Goal: Task Accomplishment & Management: Complete application form

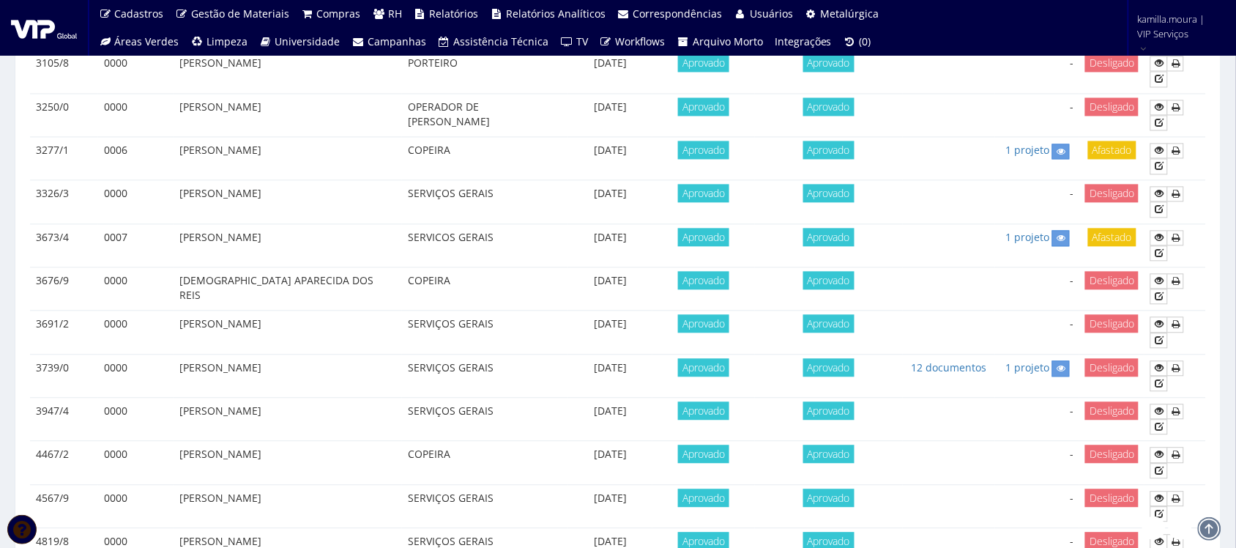
scroll to position [854, 0]
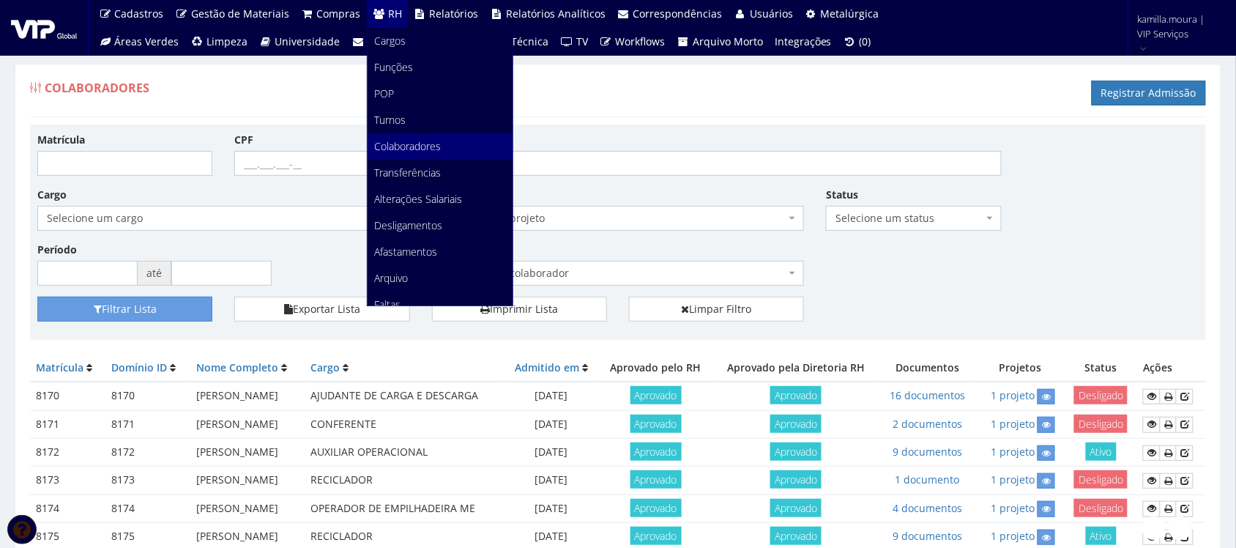
scroll to position [92, 0]
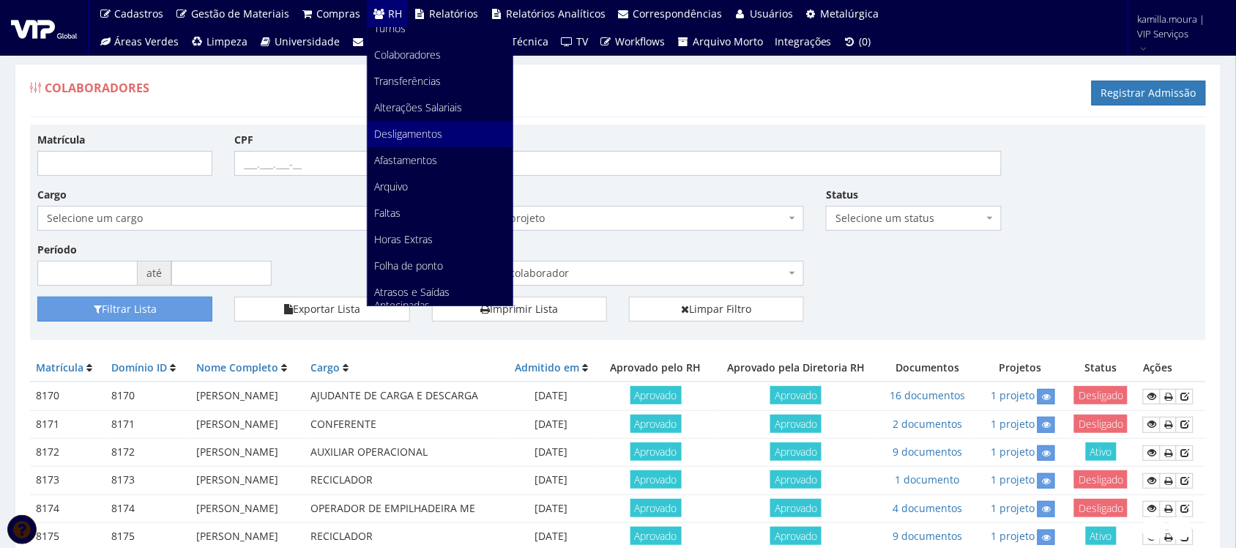
click at [396, 129] on span "Desligamentos" at bounding box center [409, 134] width 68 height 14
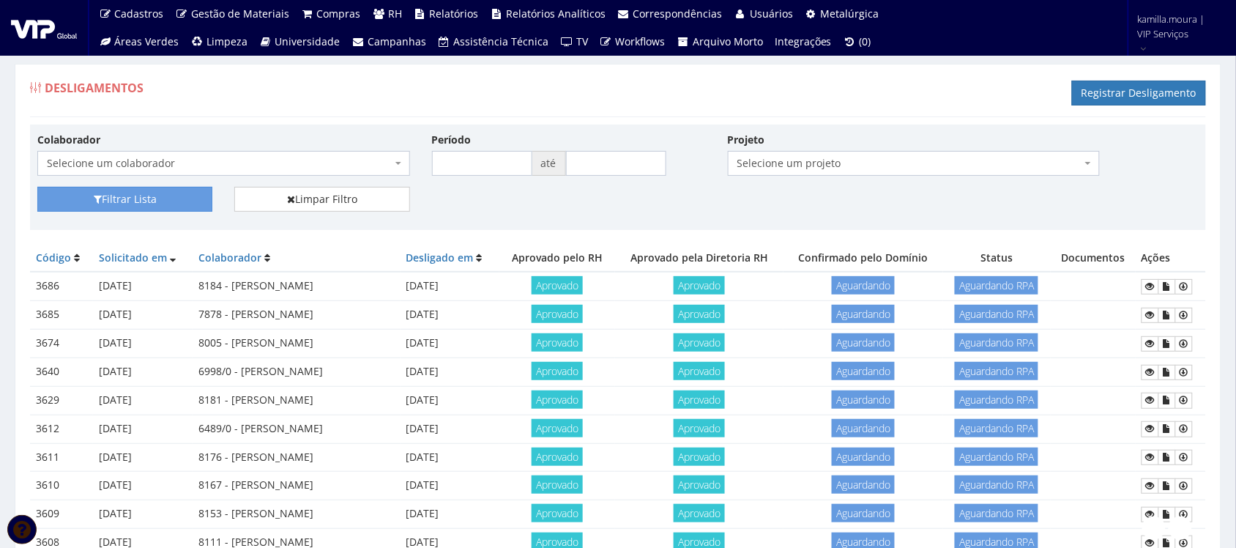
click at [367, 162] on span "Selecione um colaborador" at bounding box center [219, 163] width 345 height 15
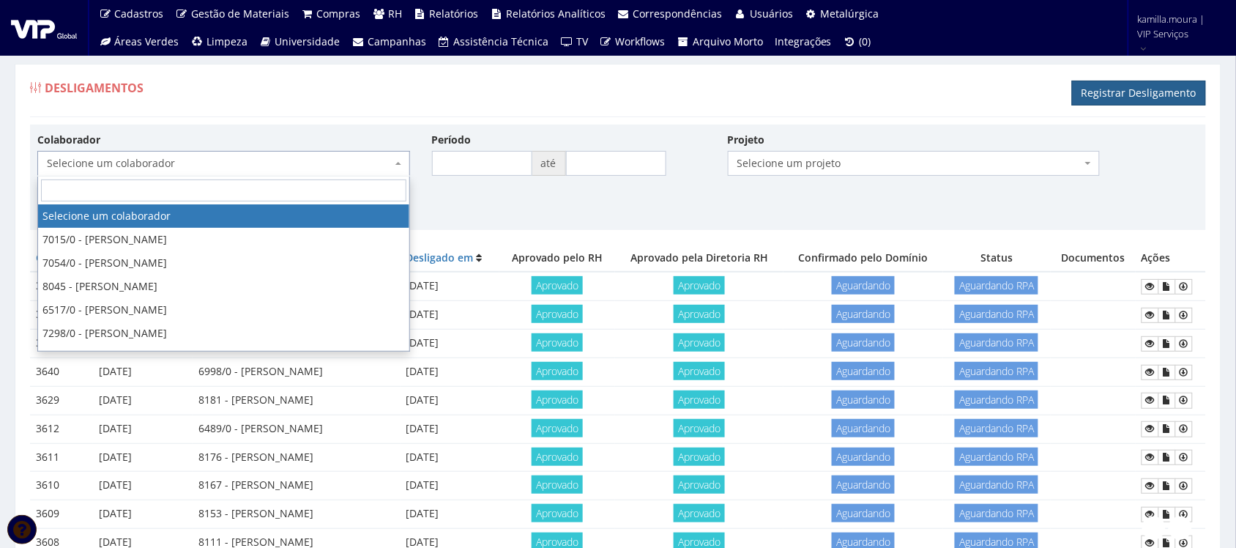
click at [1142, 94] on link "Registrar Desligamento" at bounding box center [1139, 93] width 134 height 25
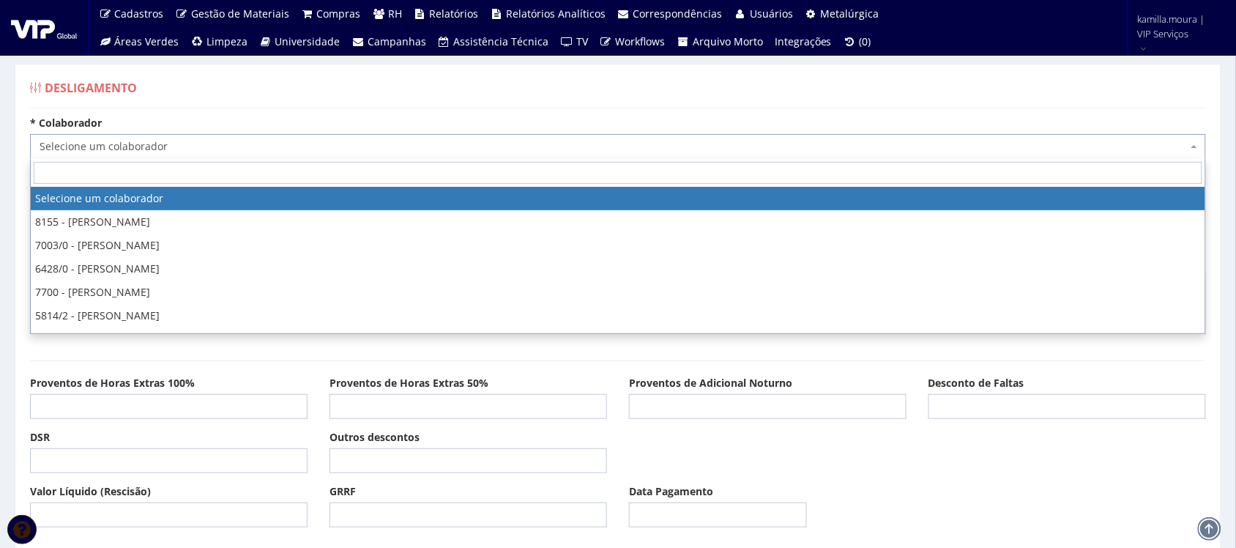
click at [268, 147] on span "Selecione um colaborador" at bounding box center [614, 146] width 1148 height 15
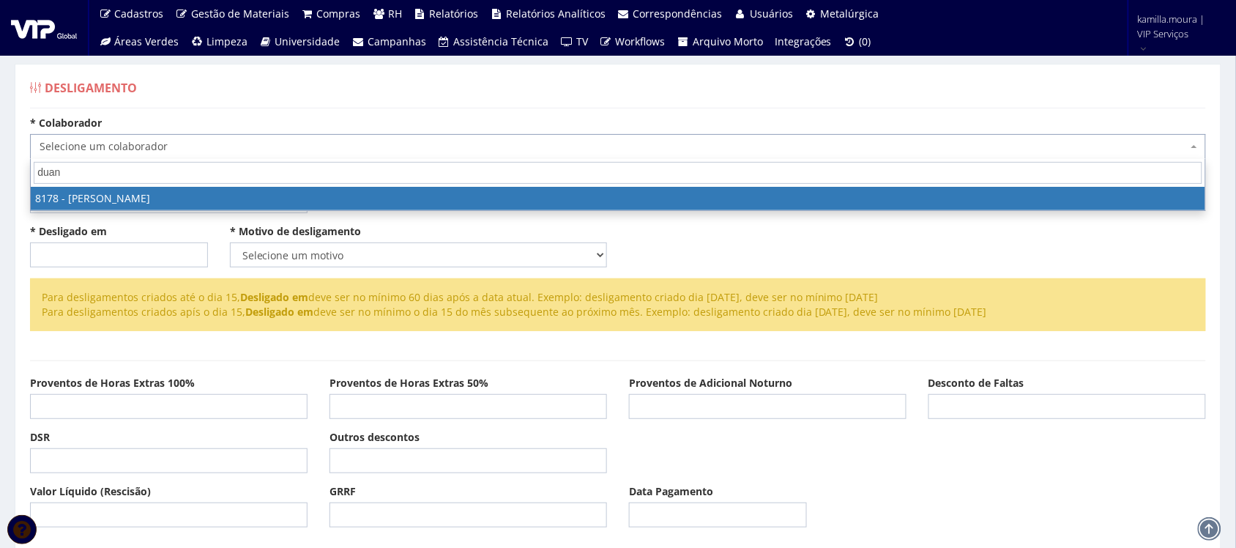
type input "duani"
select select "4028"
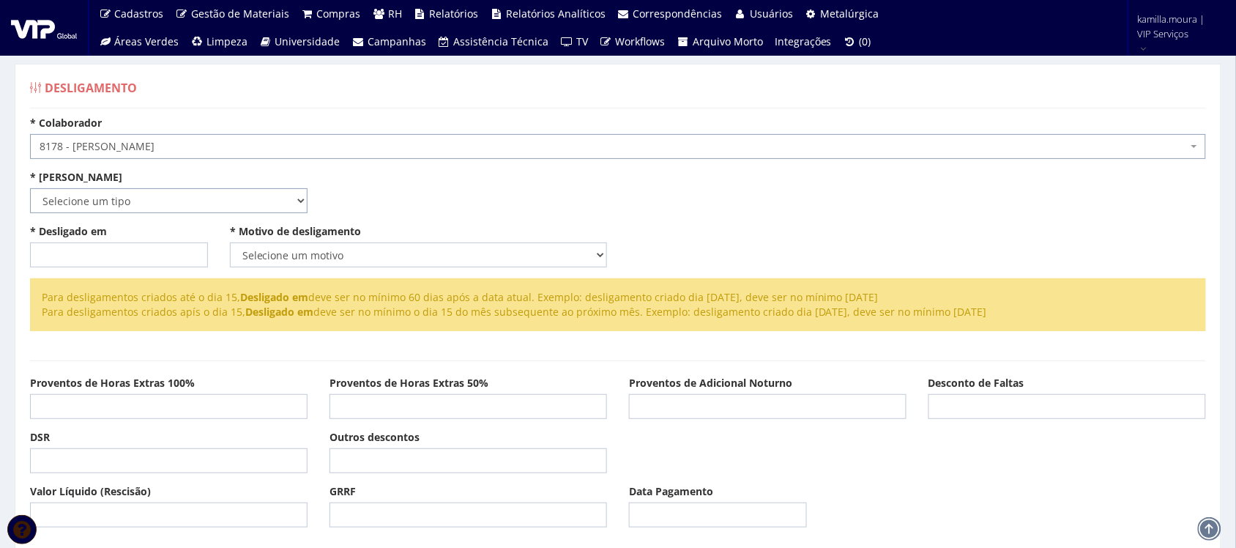
click at [258, 212] on select "Selecione um tipo Indenizado Trabalhando" at bounding box center [168, 200] width 277 height 25
select select "trabalhando"
click at [30, 188] on select "Selecione um tipo Indenizado Trabalhando" at bounding box center [168, 200] width 277 height 25
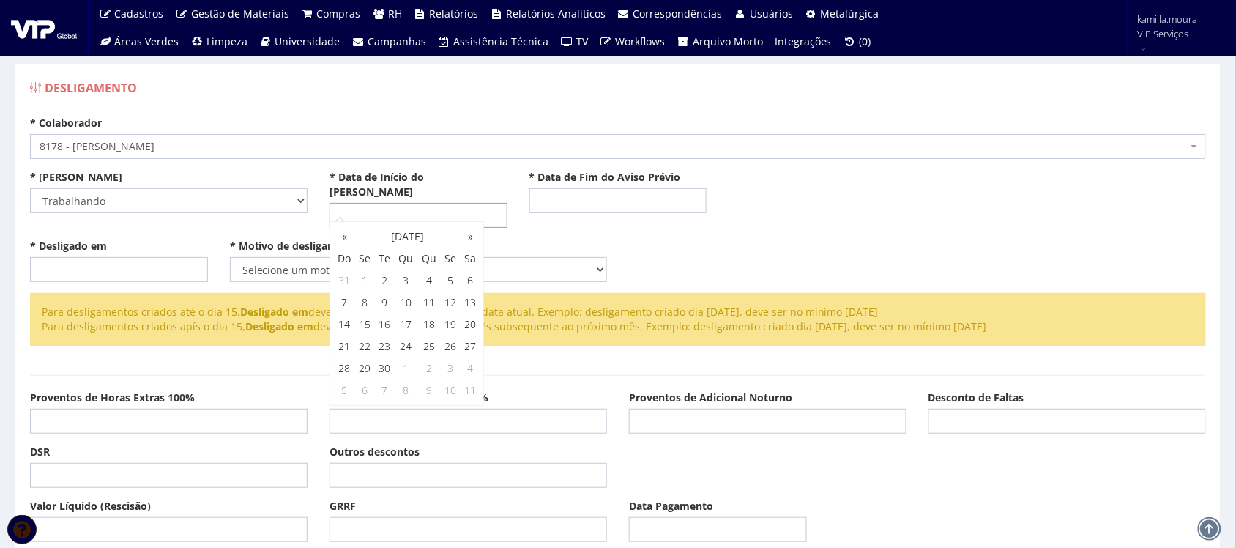
click at [355, 203] on input "* Data de Início do Aviso Prévio" at bounding box center [418, 215] width 178 height 25
click at [329, 183] on label "* Data de Início do Aviso Prévio" at bounding box center [418, 184] width 178 height 29
click at [329, 203] on input "* Data de Início do Aviso Prévio" at bounding box center [418, 215] width 178 height 25
drag, startPoint x: 340, startPoint y: 205, endPoint x: 351, endPoint y: 185, distance: 23.3
click at [340, 205] on input "* Data de Início do Aviso Prévio" at bounding box center [418, 215] width 178 height 25
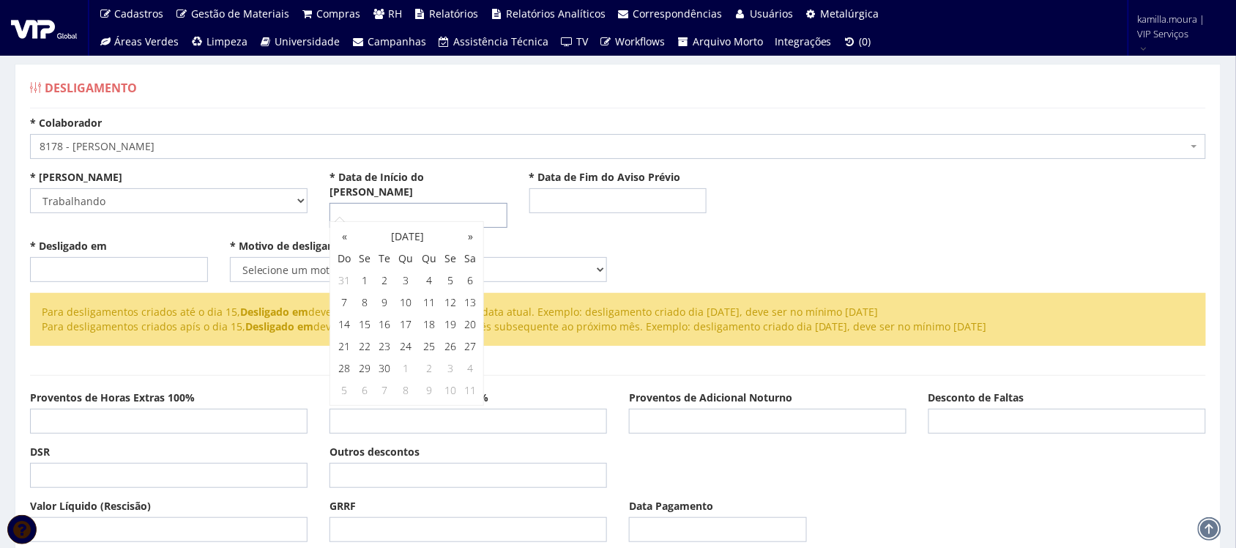
type input "8"
type input "18/08/2025"
click at [572, 193] on input "* Data de Fim do Aviso Prévio" at bounding box center [618, 200] width 178 height 25
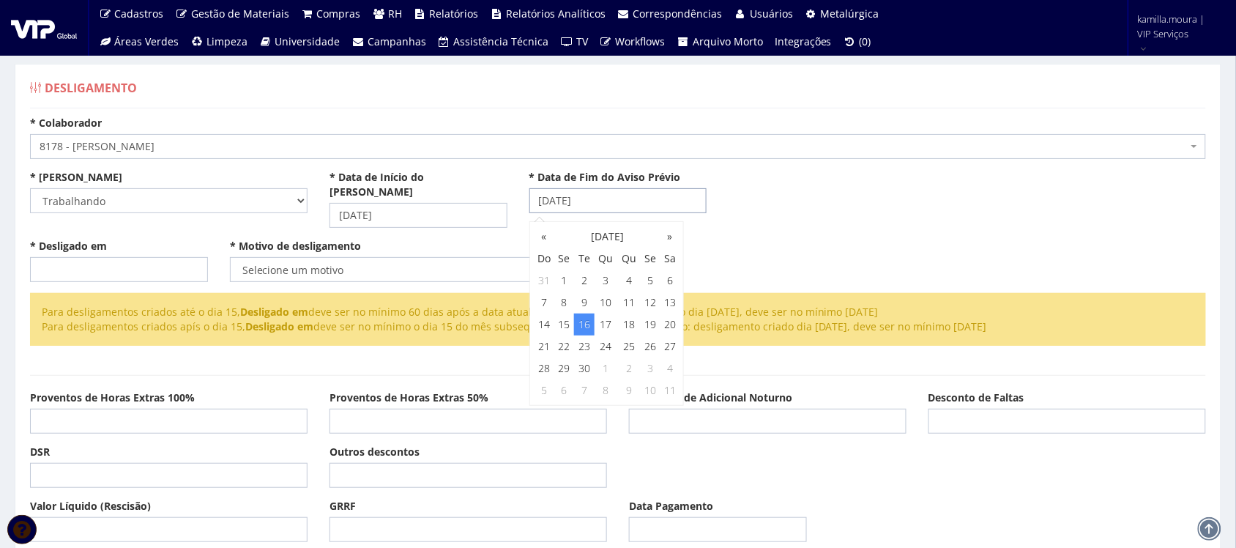
type input "[DATE]"
click at [89, 257] on input "* Desligado em" at bounding box center [119, 269] width 178 height 25
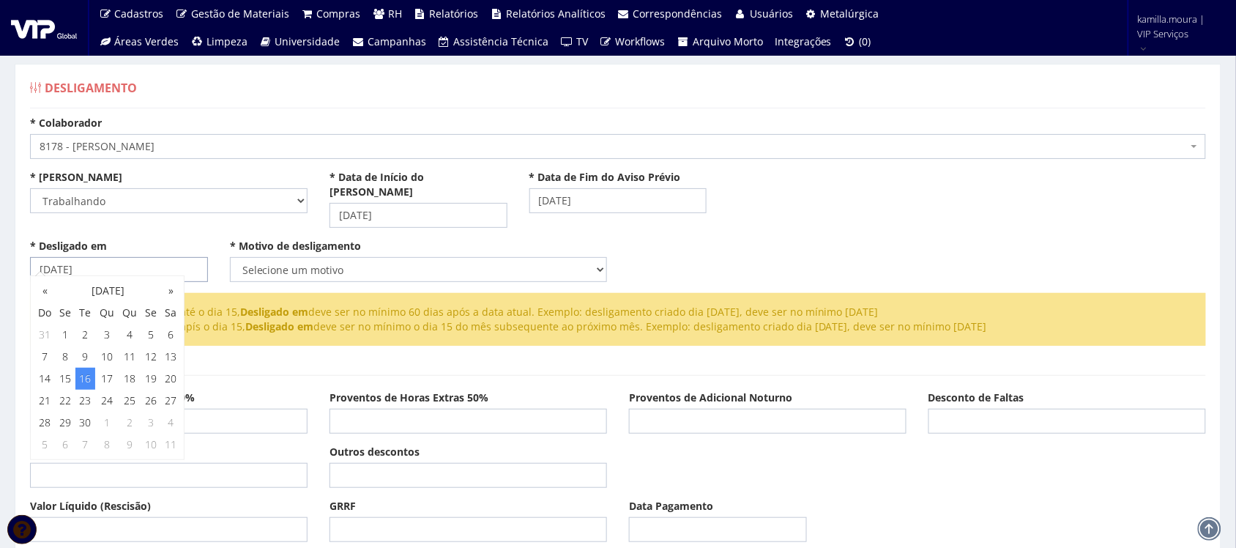
type input "[DATE]"
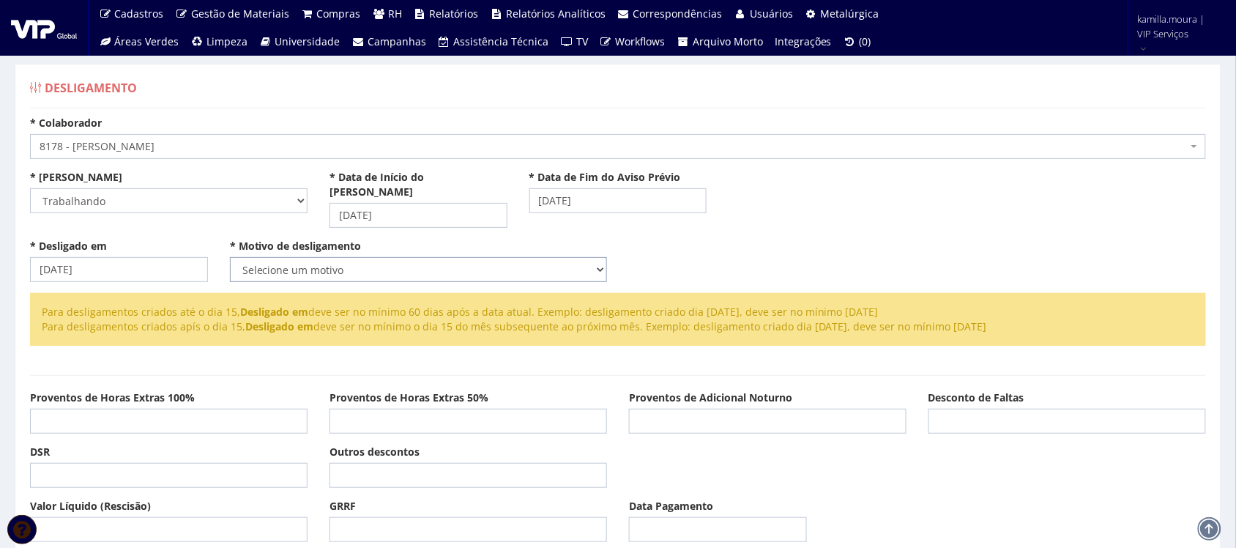
click at [261, 257] on select "Selecione um motivo Com Justa Causa Sem Justa Causa Pedido de Demissão Término …" at bounding box center [418, 269] width 377 height 25
select select "pedido_demissao"
click at [230, 257] on select "Selecione um motivo Com Justa Causa Sem Justa Causa Pedido de Demissão Término …" at bounding box center [418, 269] width 377 height 25
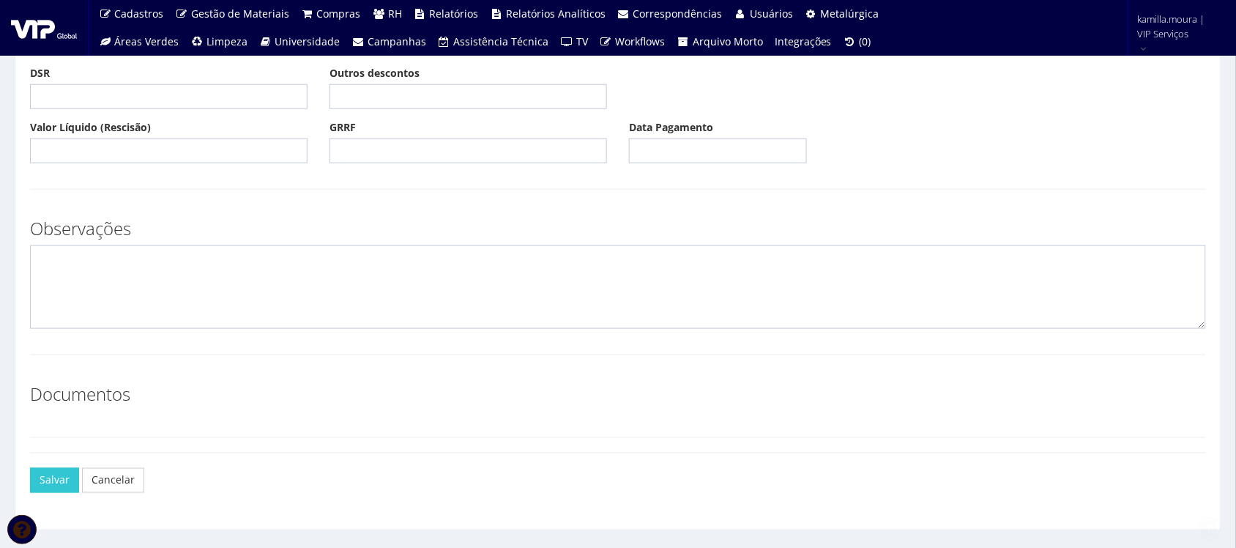
scroll to position [398, 0]
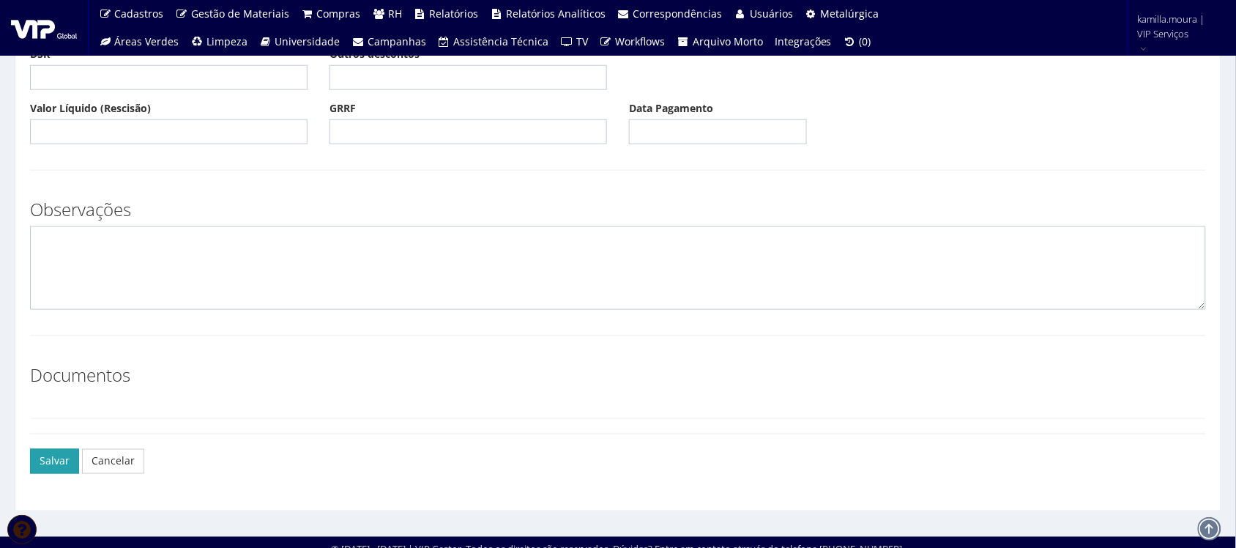
click at [63, 455] on button "Salvar" at bounding box center [54, 461] width 49 height 25
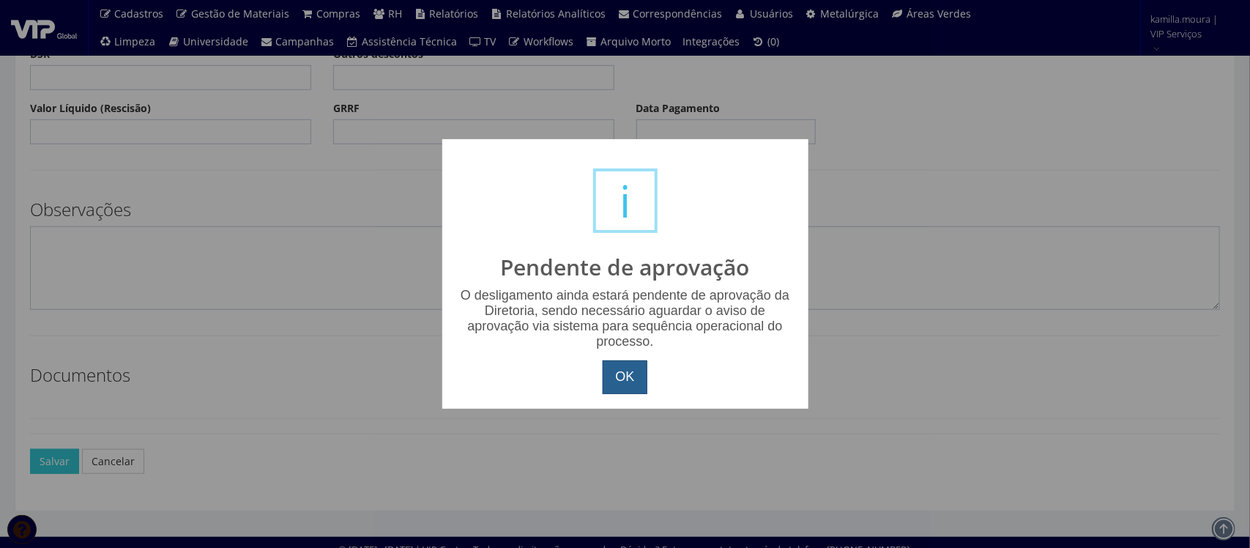
click at [627, 375] on button "OK" at bounding box center [625, 377] width 44 height 34
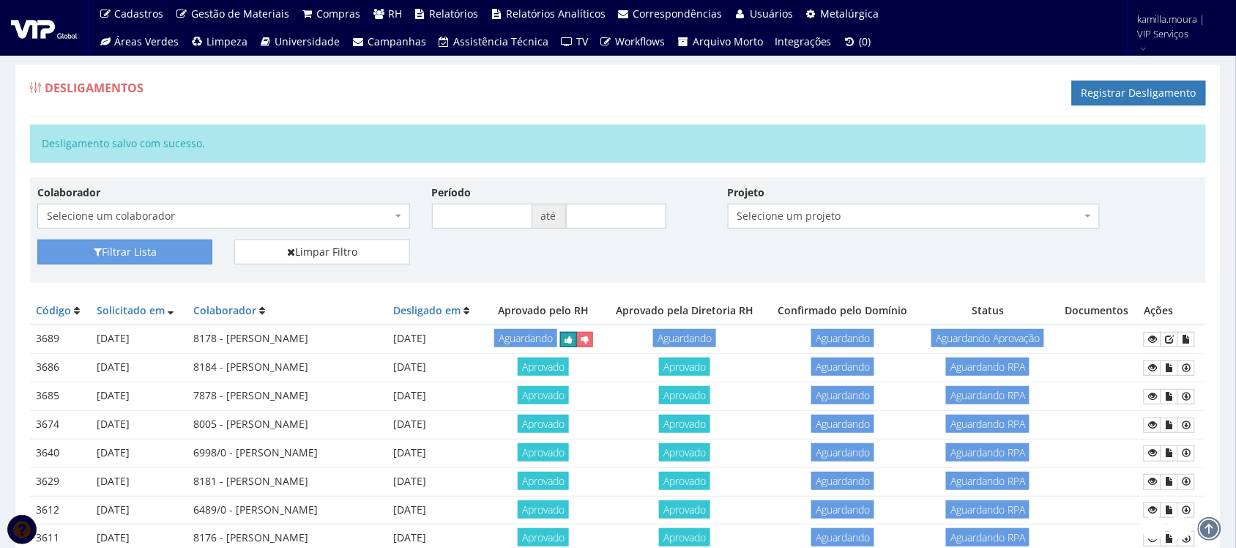
drag, startPoint x: 592, startPoint y: 332, endPoint x: 708, endPoint y: 59, distance: 296.2
click at [577, 332] on button "submit" at bounding box center [568, 339] width 17 height 15
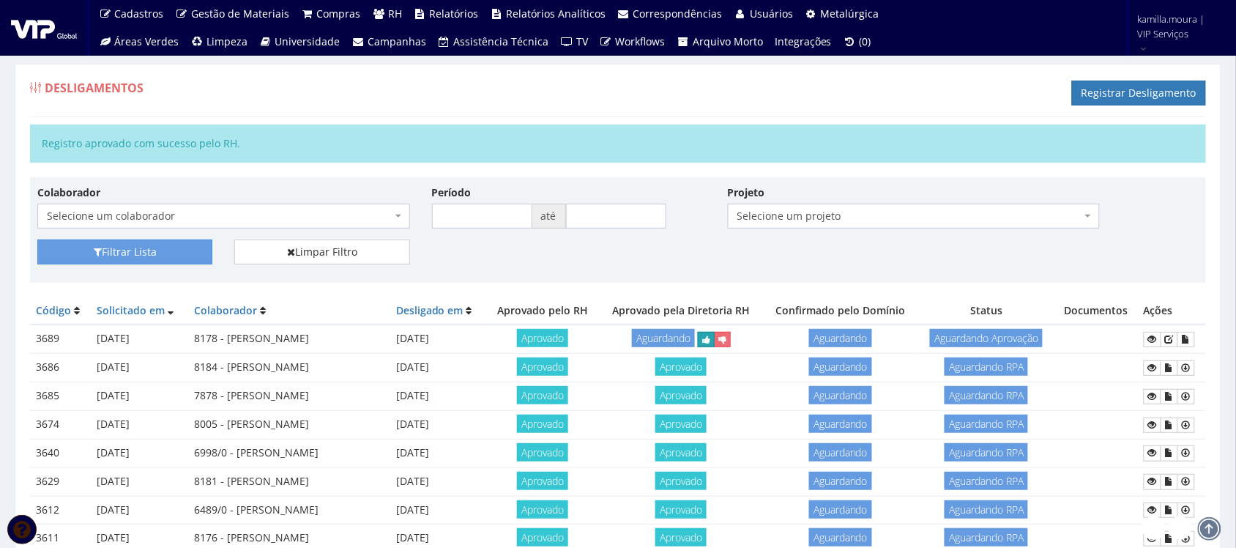
click at [710, 335] on icon "submit" at bounding box center [706, 340] width 8 height 10
